Goal: Use online tool/utility

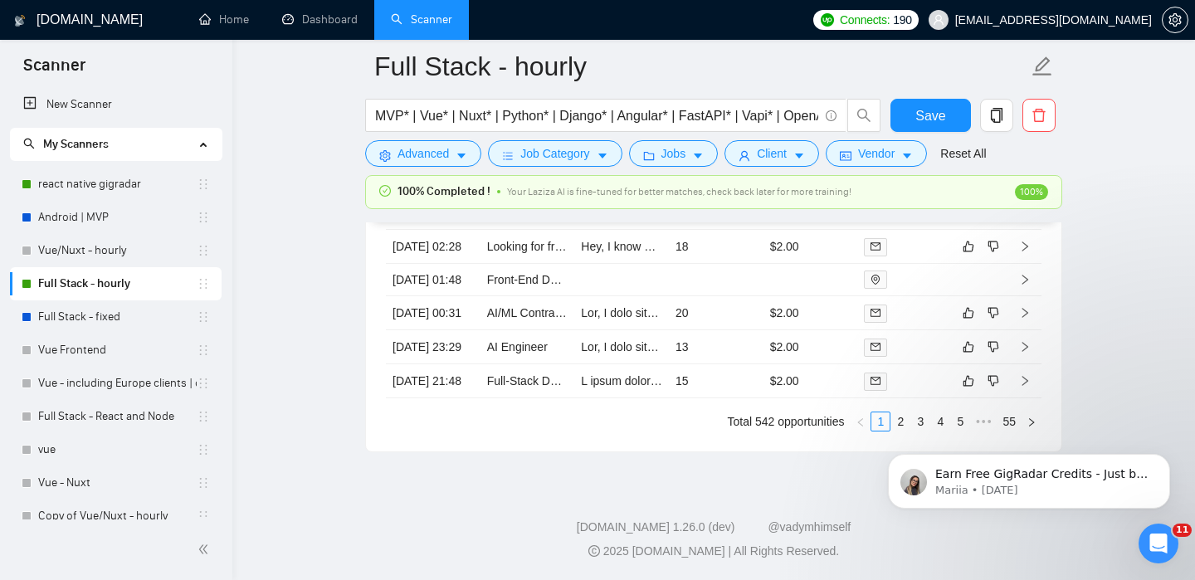
scroll to position [4781, 0]
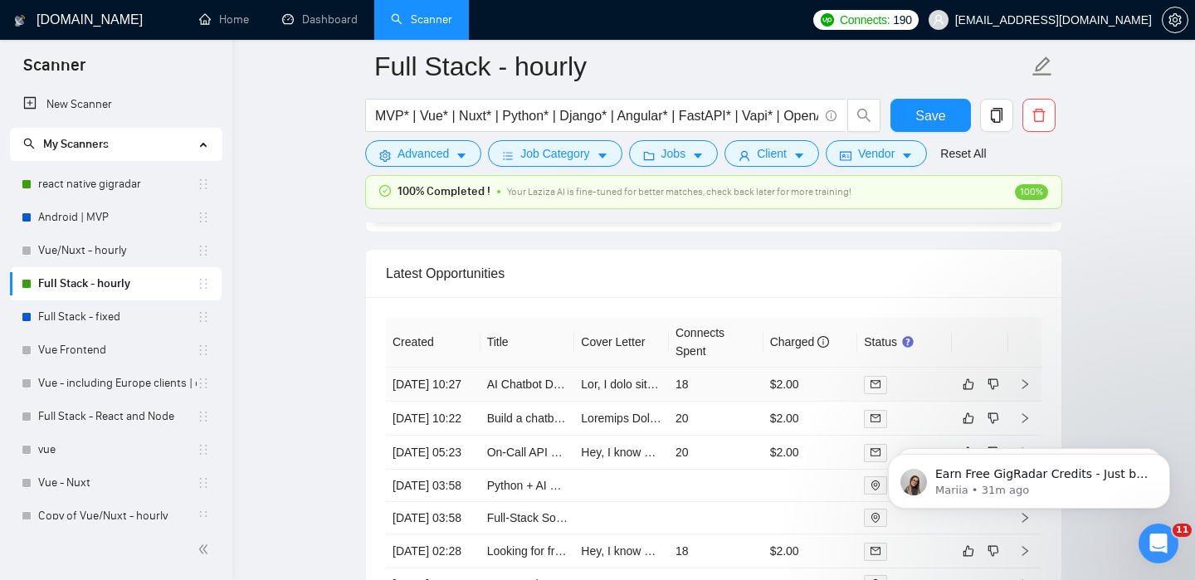
scroll to position [4381, 0]
